Goal: Transaction & Acquisition: Purchase product/service

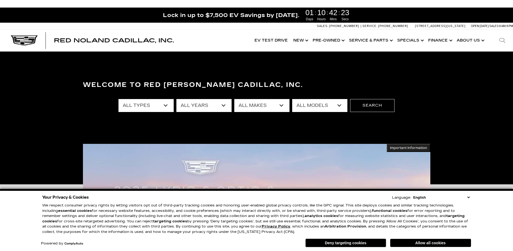
click at [166, 105] on select "All Types New Used Certified Used Demo" at bounding box center [146, 105] width 55 height 13
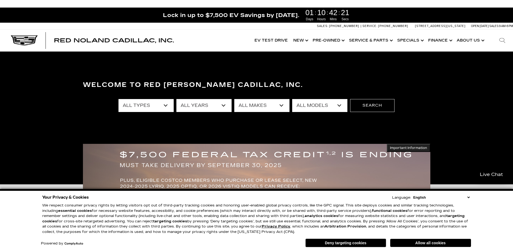
click at [308, 114] on div "All Types New Used Certified Used Demo All Years 2026 2025 2024 2023 2022 2021 …" at bounding box center [257, 106] width 276 height 22
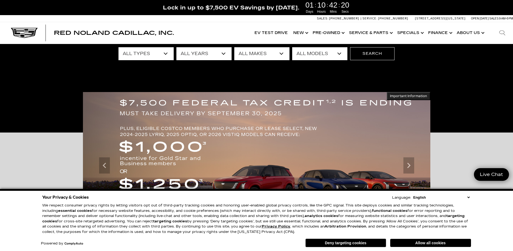
scroll to position [54, 0]
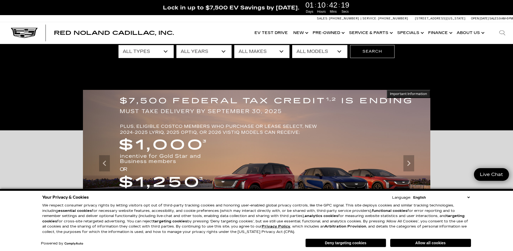
click at [438, 241] on button "Allow all cookies" at bounding box center [431, 243] width 81 height 8
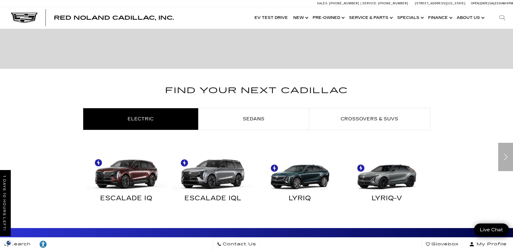
scroll to position [296, 0]
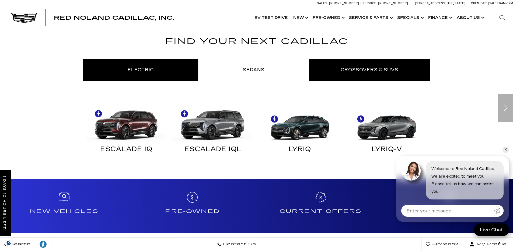
click at [378, 67] on span "Crossovers & SUVs" at bounding box center [370, 69] width 58 height 5
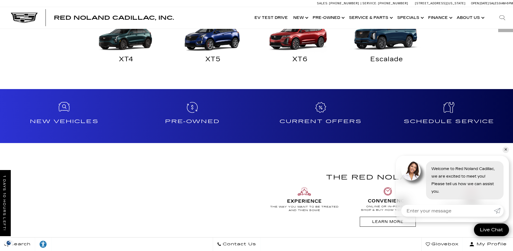
scroll to position [323, 0]
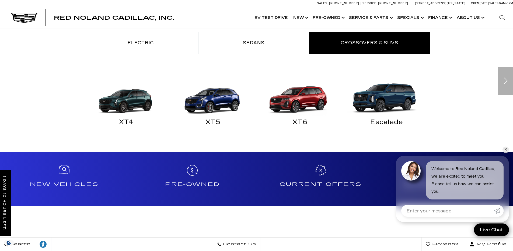
click at [392, 101] on img "Crossovers & SUVs" at bounding box center [386, 95] width 82 height 41
click at [508, 150] on link "✕" at bounding box center [506, 149] width 6 height 6
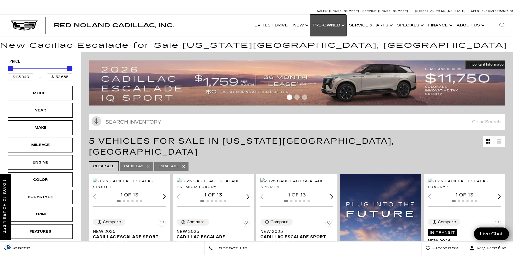
click at [326, 25] on link "Show Pre-Owned" at bounding box center [328, 26] width 36 height 22
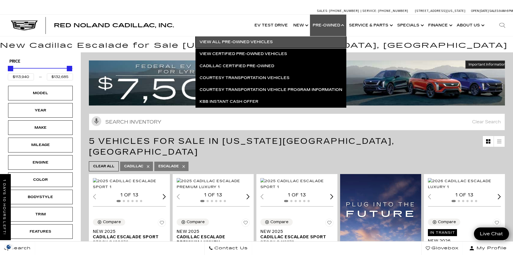
click at [272, 42] on link "View All Pre-Owned Vehicles" at bounding box center [271, 42] width 151 height 12
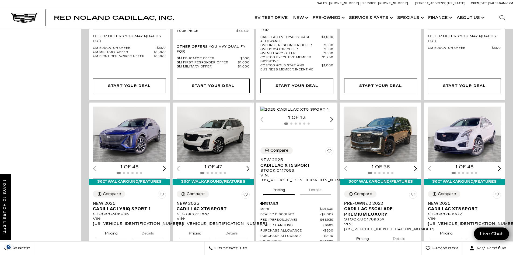
scroll to position [782, 0]
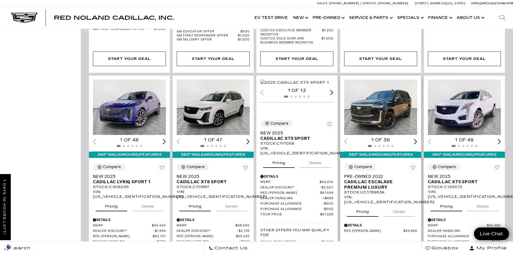
click at [394, 91] on img "1 / 2" at bounding box center [381, 108] width 74 height 56
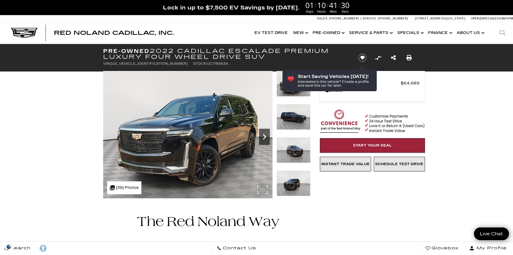
click at [265, 138] on icon "Next" at bounding box center [264, 136] width 11 height 11
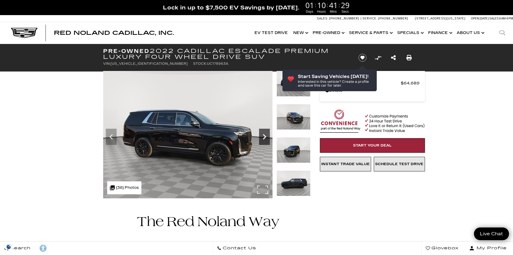
click at [265, 138] on icon "Next" at bounding box center [264, 136] width 11 height 11
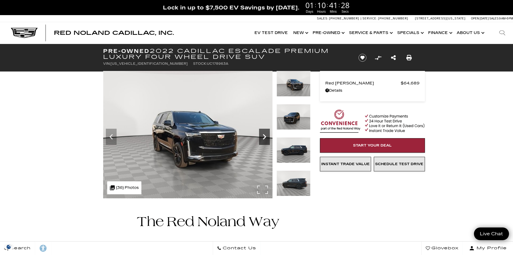
click at [265, 138] on icon "Next" at bounding box center [264, 136] width 11 height 11
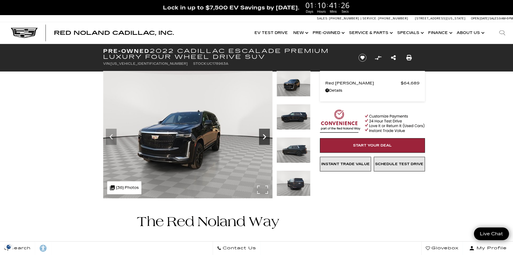
click at [265, 138] on icon "Next" at bounding box center [264, 136] width 11 height 11
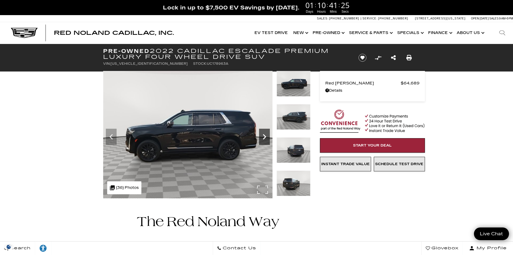
click at [265, 138] on icon "Next" at bounding box center [264, 136] width 11 height 11
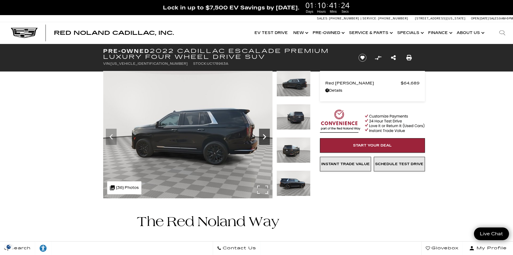
click at [265, 138] on icon "Next" at bounding box center [264, 136] width 11 height 11
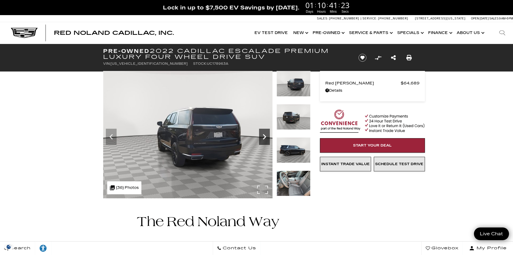
click at [265, 138] on icon "Next" at bounding box center [264, 136] width 11 height 11
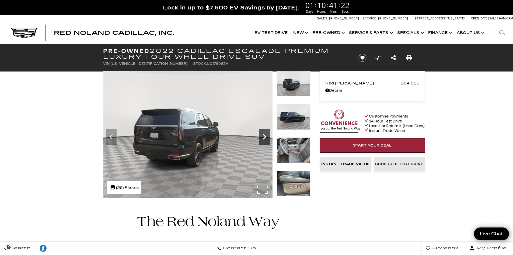
click at [265, 138] on icon "Next" at bounding box center [264, 136] width 11 height 11
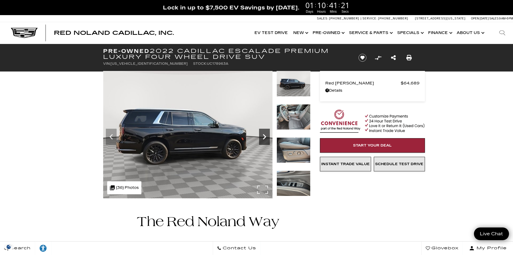
click at [265, 138] on icon "Next" at bounding box center [264, 136] width 11 height 11
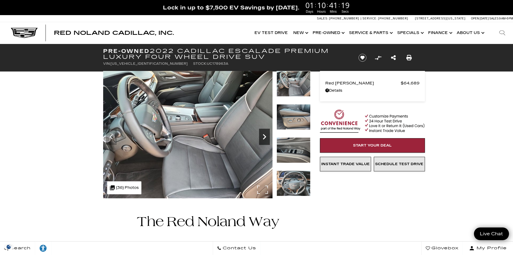
click at [265, 138] on icon "Next" at bounding box center [264, 136] width 11 height 11
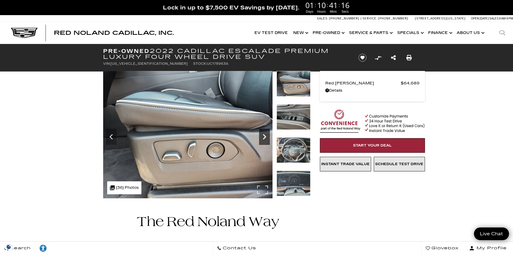
click at [265, 138] on icon "Next" at bounding box center [264, 136] width 11 height 11
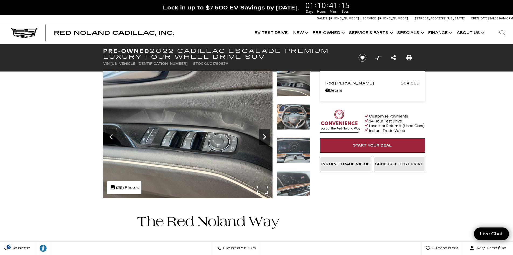
click at [265, 138] on icon "Next" at bounding box center [264, 136] width 11 height 11
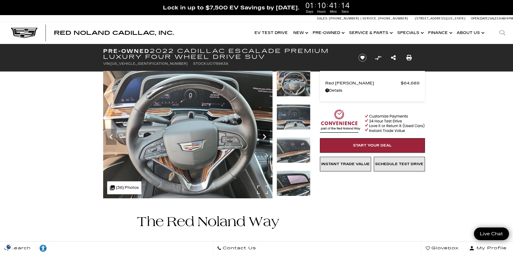
click at [265, 138] on icon "Next" at bounding box center [264, 136] width 11 height 11
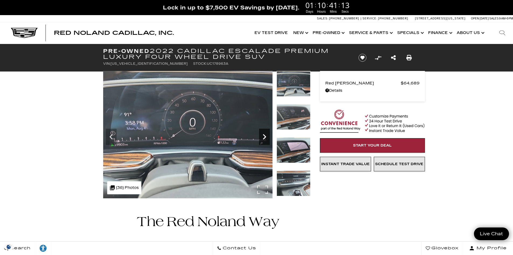
click at [265, 138] on icon "Next" at bounding box center [264, 136] width 11 height 11
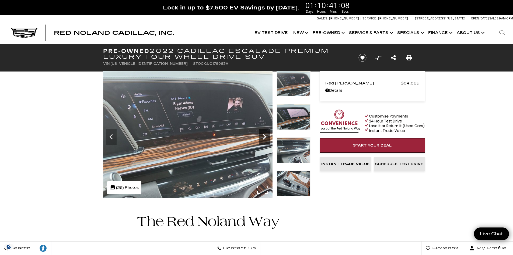
click at [265, 138] on icon "Next" at bounding box center [264, 136] width 11 height 11
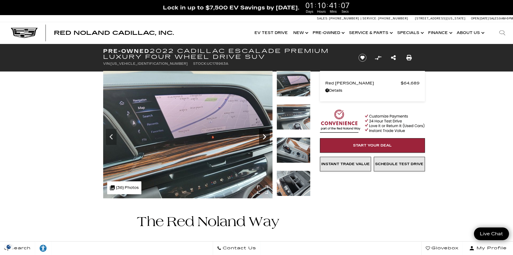
click at [265, 138] on icon "Next" at bounding box center [264, 136] width 11 height 11
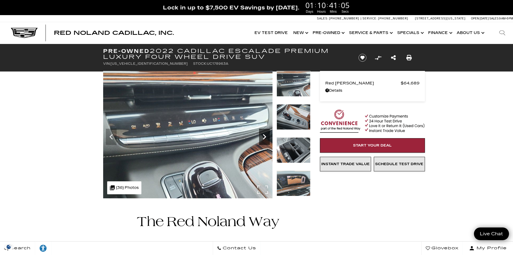
click at [265, 138] on icon "Next" at bounding box center [264, 136] width 11 height 11
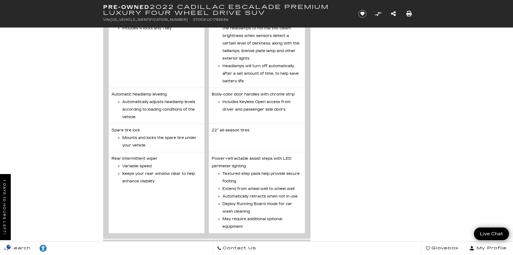
scroll to position [1321, 0]
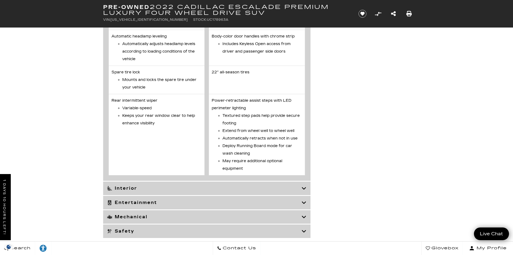
click at [301, 191] on h3 "Interior" at bounding box center [204, 187] width 195 height 5
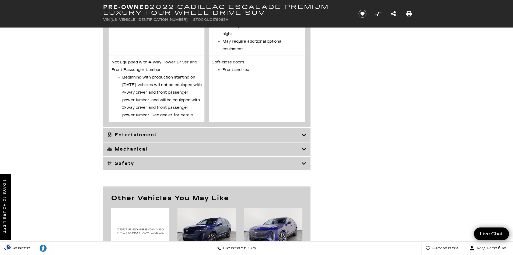
scroll to position [2533, 0]
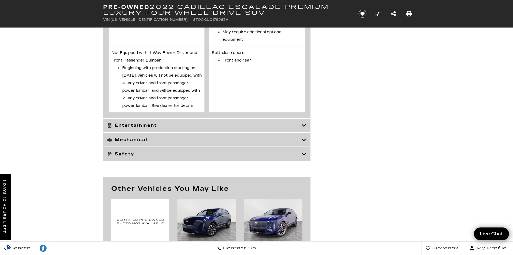
click at [300, 128] on h3 "Entertainment" at bounding box center [204, 125] width 195 height 5
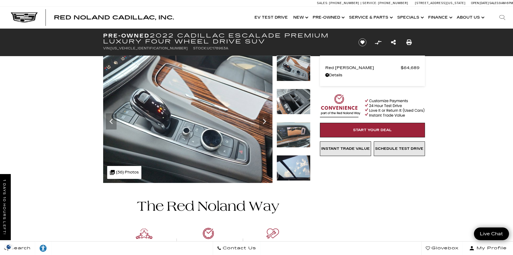
scroll to position [0, 0]
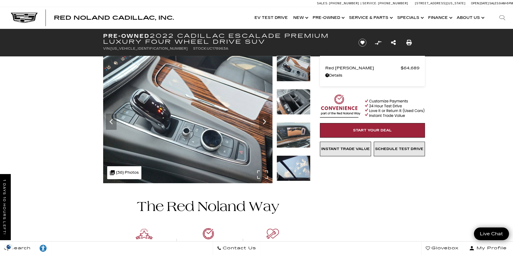
click at [237, 110] on img at bounding box center [188, 119] width 170 height 127
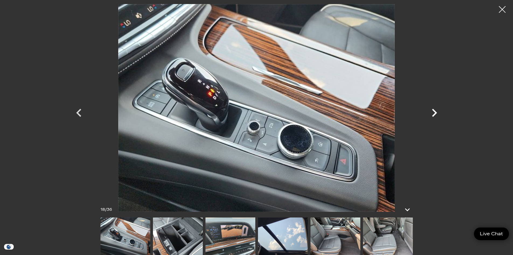
click at [436, 112] on icon "Next" at bounding box center [434, 113] width 5 height 8
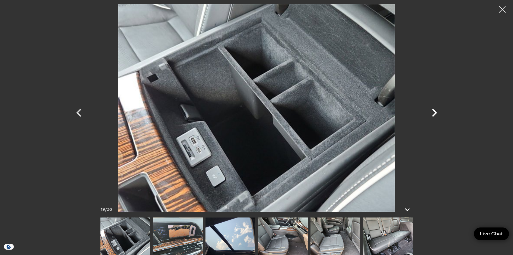
click at [436, 112] on icon "Next" at bounding box center [434, 113] width 5 height 8
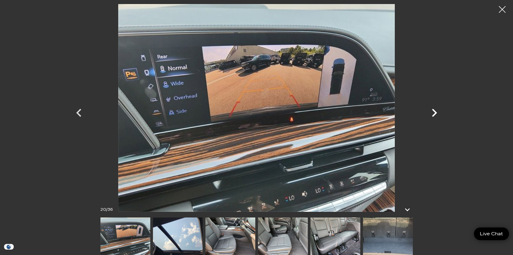
click at [436, 112] on icon "Next" at bounding box center [434, 113] width 5 height 8
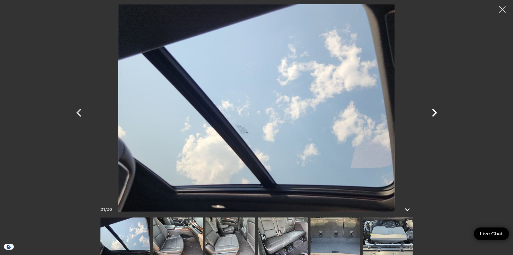
click at [436, 112] on icon "Next" at bounding box center [434, 113] width 5 height 8
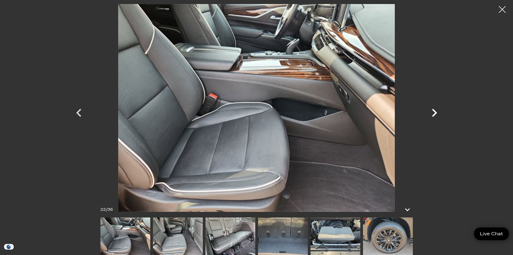
click at [436, 112] on icon "Next" at bounding box center [434, 113] width 5 height 8
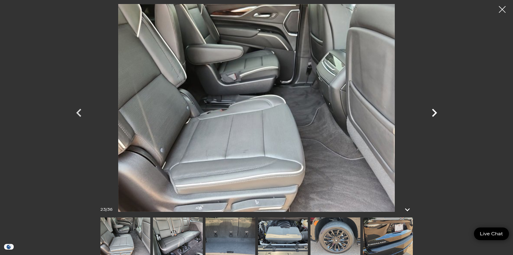
click at [436, 112] on icon "Next" at bounding box center [434, 113] width 5 height 8
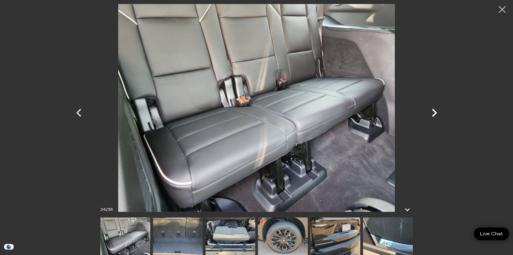
click at [436, 112] on icon "Next" at bounding box center [434, 113] width 5 height 8
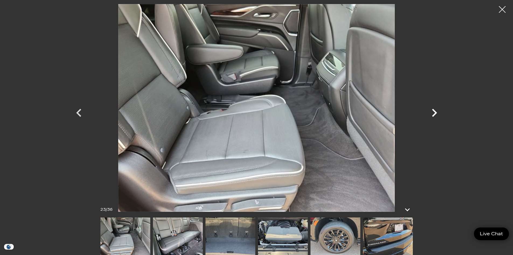
click at [436, 112] on icon "Next" at bounding box center [434, 113] width 5 height 8
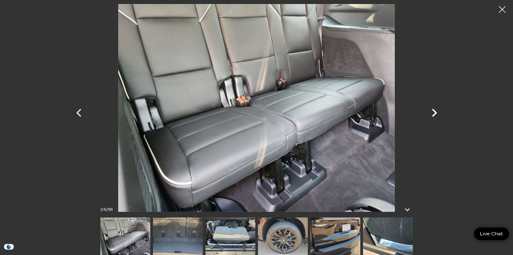
click at [436, 112] on icon "Next" at bounding box center [434, 113] width 5 height 8
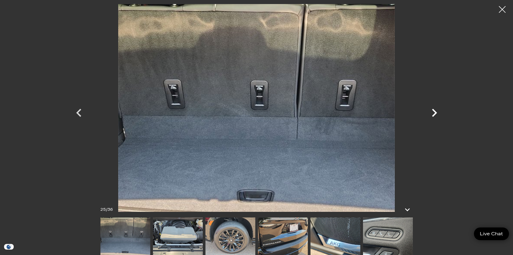
click at [436, 112] on icon "Next" at bounding box center [434, 113] width 5 height 8
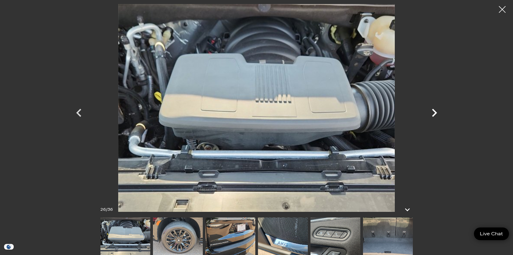
click at [436, 112] on icon "Next" at bounding box center [434, 113] width 5 height 8
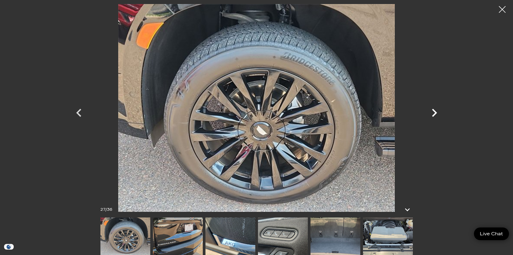
click at [437, 112] on icon "Next" at bounding box center [434, 113] width 5 height 8
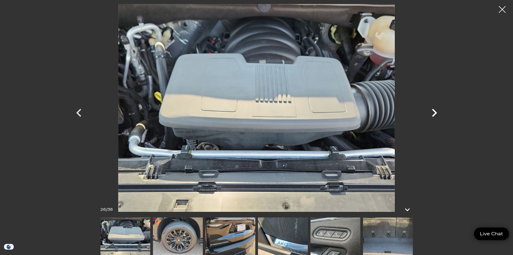
click at [437, 112] on icon "Next" at bounding box center [434, 113] width 5 height 8
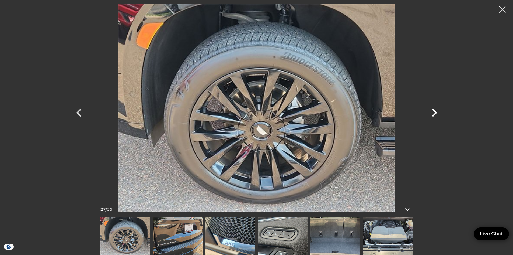
click at [437, 112] on icon "Next" at bounding box center [434, 113] width 5 height 8
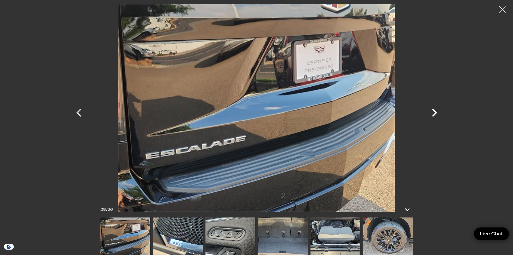
click at [433, 113] on icon "Next" at bounding box center [435, 113] width 16 height 16
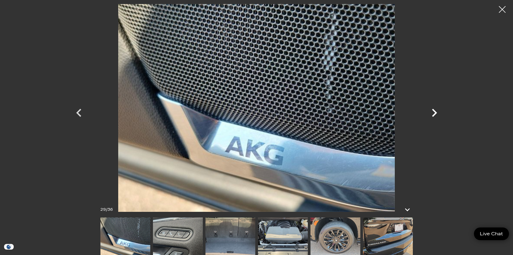
click at [433, 113] on icon "Next" at bounding box center [435, 113] width 16 height 16
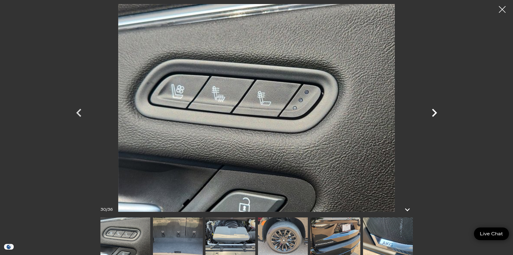
click at [435, 112] on icon "Next" at bounding box center [435, 113] width 16 height 16
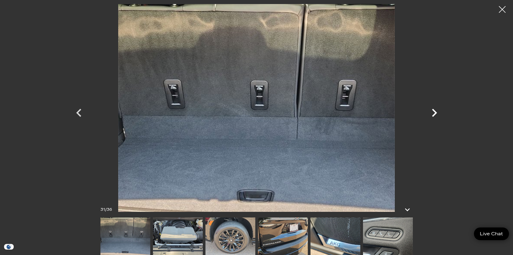
click at [435, 112] on icon "Next" at bounding box center [435, 113] width 16 height 16
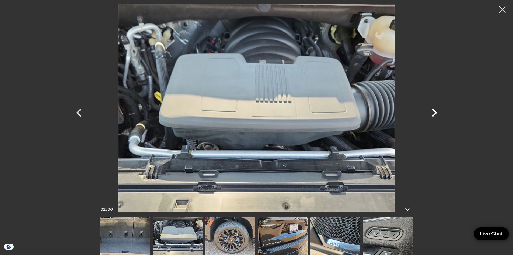
click at [435, 112] on icon "Next" at bounding box center [435, 113] width 16 height 16
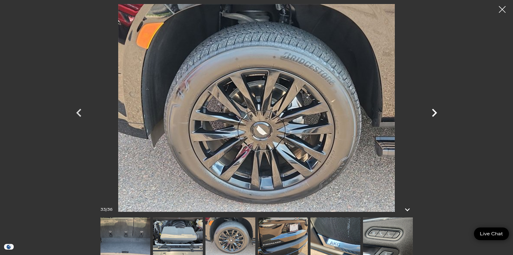
click at [435, 112] on icon "Next" at bounding box center [435, 113] width 16 height 16
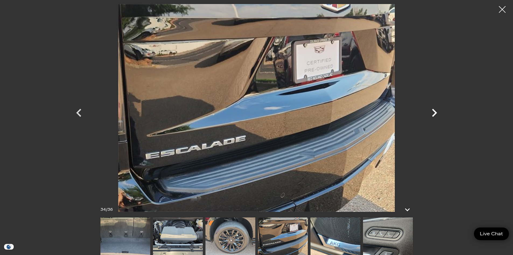
click at [435, 112] on icon "Next" at bounding box center [435, 113] width 16 height 16
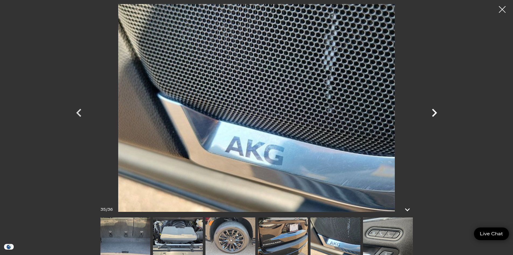
click at [435, 112] on icon "Next" at bounding box center [435, 113] width 16 height 16
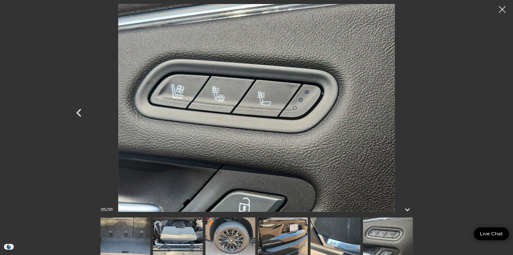
click at [435, 112] on div at bounding box center [256, 108] width 377 height 208
click at [502, 10] on div at bounding box center [503, 9] width 14 height 14
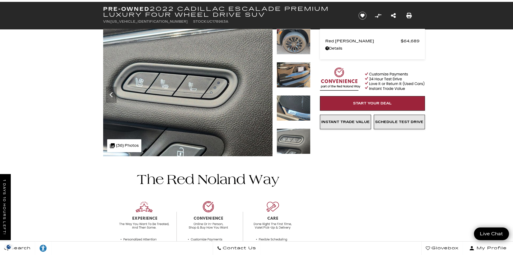
scroll to position [0, 0]
